Goal: Check status: Check status

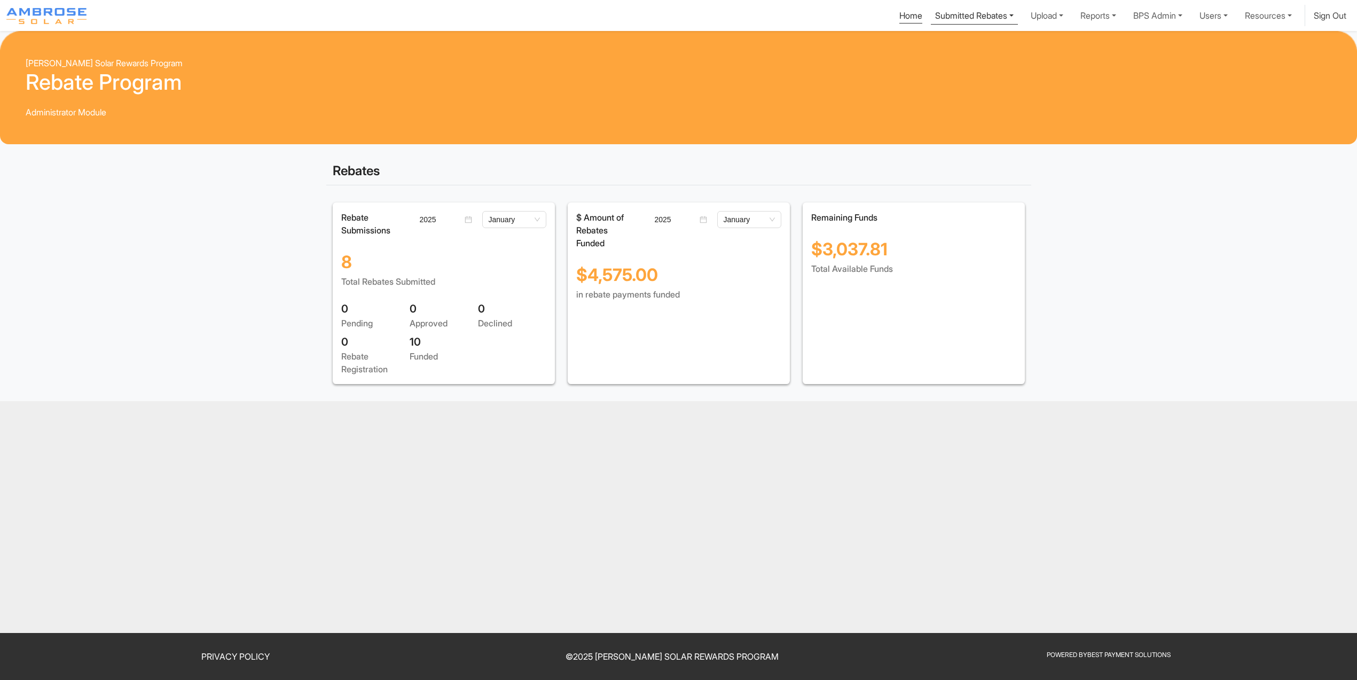
click at [931, 17] on link "Submitted Rebates" at bounding box center [974, 15] width 87 height 20
click at [942, 64] on div "View All Rebates" at bounding box center [975, 57] width 67 height 13
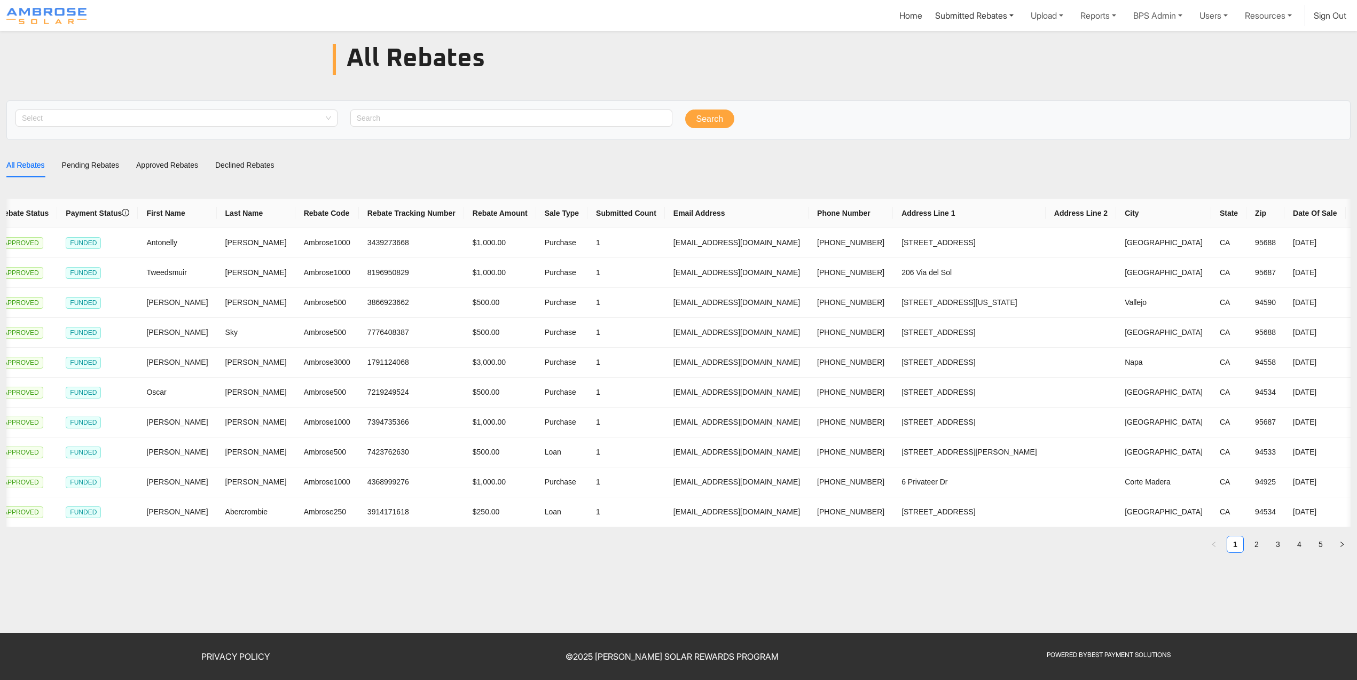
scroll to position [0, 14]
